Goal: Task Accomplishment & Management: Use online tool/utility

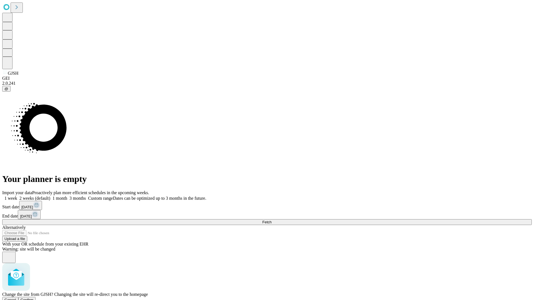
click at [34, 298] on span "Confirm" at bounding box center [27, 300] width 13 height 4
click at [67, 196] on label "1 month" at bounding box center [58, 198] width 17 height 5
click at [271, 220] on span "Fetch" at bounding box center [266, 222] width 9 height 4
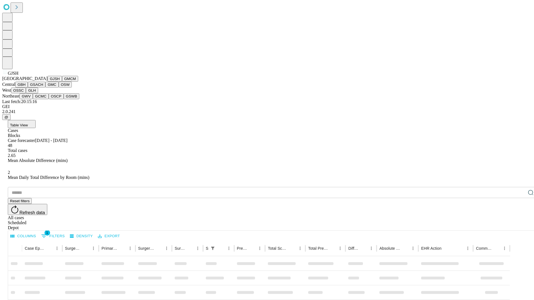
click at [62, 82] on button "GMCM" at bounding box center [70, 79] width 16 height 6
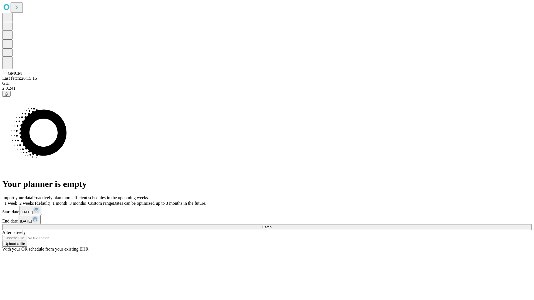
click at [67, 201] on label "1 month" at bounding box center [58, 203] width 17 height 5
click at [271, 225] on span "Fetch" at bounding box center [266, 227] width 9 height 4
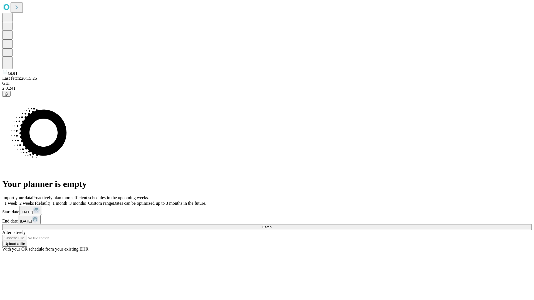
click at [67, 201] on label "1 month" at bounding box center [58, 203] width 17 height 5
click at [271, 225] on span "Fetch" at bounding box center [266, 227] width 9 height 4
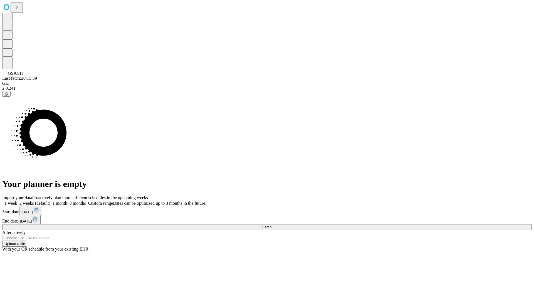
click at [67, 201] on label "1 month" at bounding box center [58, 203] width 17 height 5
click at [271, 225] on span "Fetch" at bounding box center [266, 227] width 9 height 4
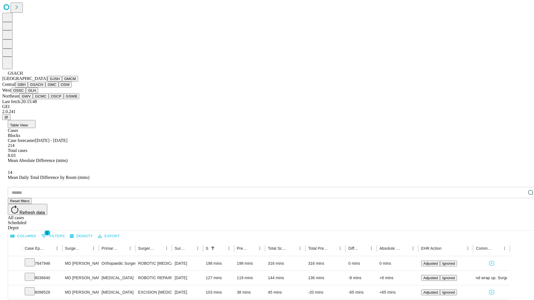
click at [45, 88] on button "GMC" at bounding box center [51, 85] width 13 height 6
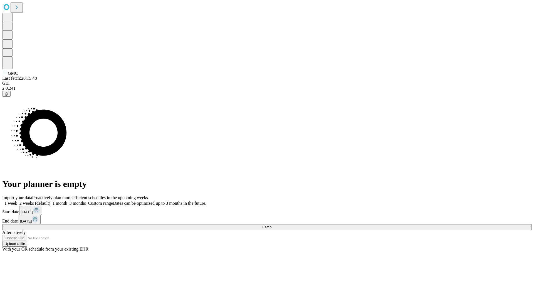
click at [67, 201] on label "1 month" at bounding box center [58, 203] width 17 height 5
click at [271, 225] on span "Fetch" at bounding box center [266, 227] width 9 height 4
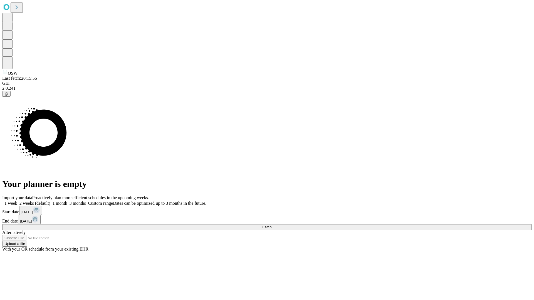
click at [67, 201] on label "1 month" at bounding box center [58, 203] width 17 height 5
click at [271, 225] on span "Fetch" at bounding box center [266, 227] width 9 height 4
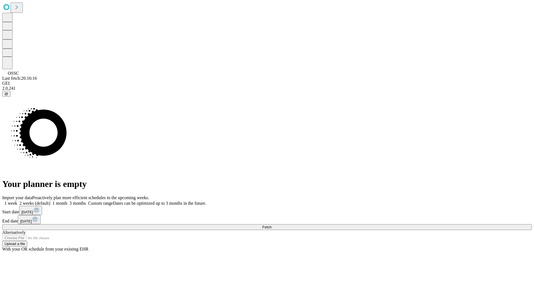
click at [67, 201] on label "1 month" at bounding box center [58, 203] width 17 height 5
click at [271, 225] on span "Fetch" at bounding box center [266, 227] width 9 height 4
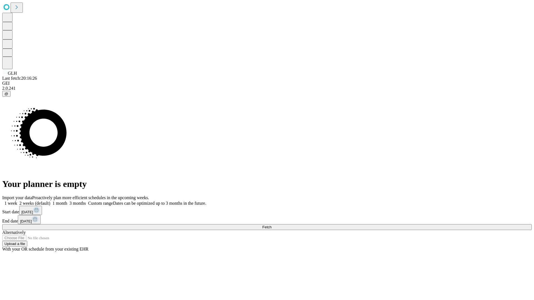
click at [271, 225] on span "Fetch" at bounding box center [266, 227] width 9 height 4
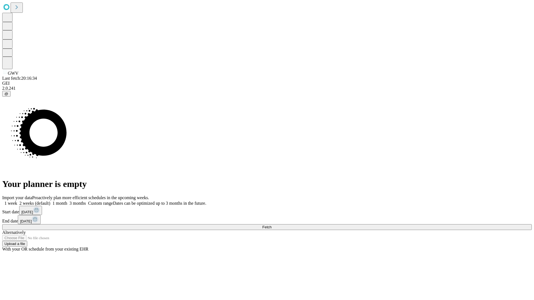
click at [67, 201] on label "1 month" at bounding box center [58, 203] width 17 height 5
click at [271, 225] on span "Fetch" at bounding box center [266, 227] width 9 height 4
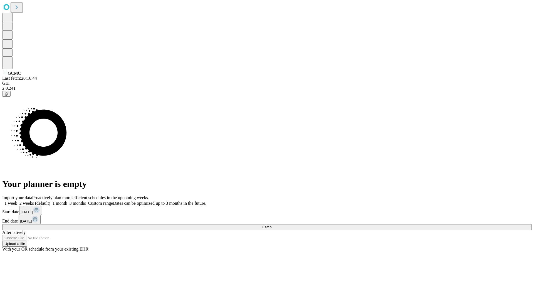
click at [67, 201] on label "1 month" at bounding box center [58, 203] width 17 height 5
click at [271, 225] on span "Fetch" at bounding box center [266, 227] width 9 height 4
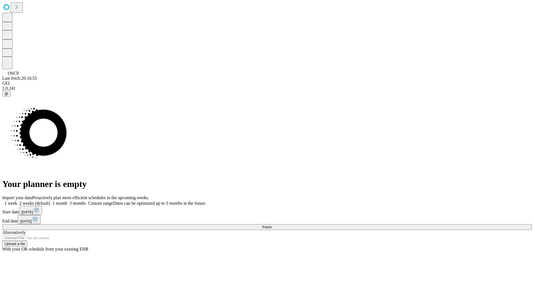
click at [67, 201] on label "1 month" at bounding box center [58, 203] width 17 height 5
click at [271, 225] on span "Fetch" at bounding box center [266, 227] width 9 height 4
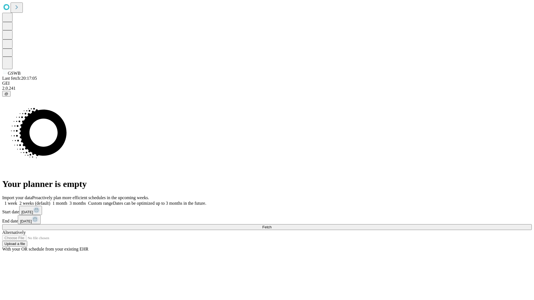
click at [67, 201] on label "1 month" at bounding box center [58, 203] width 17 height 5
click at [271, 225] on span "Fetch" at bounding box center [266, 227] width 9 height 4
